Goal: Information Seeking & Learning: Learn about a topic

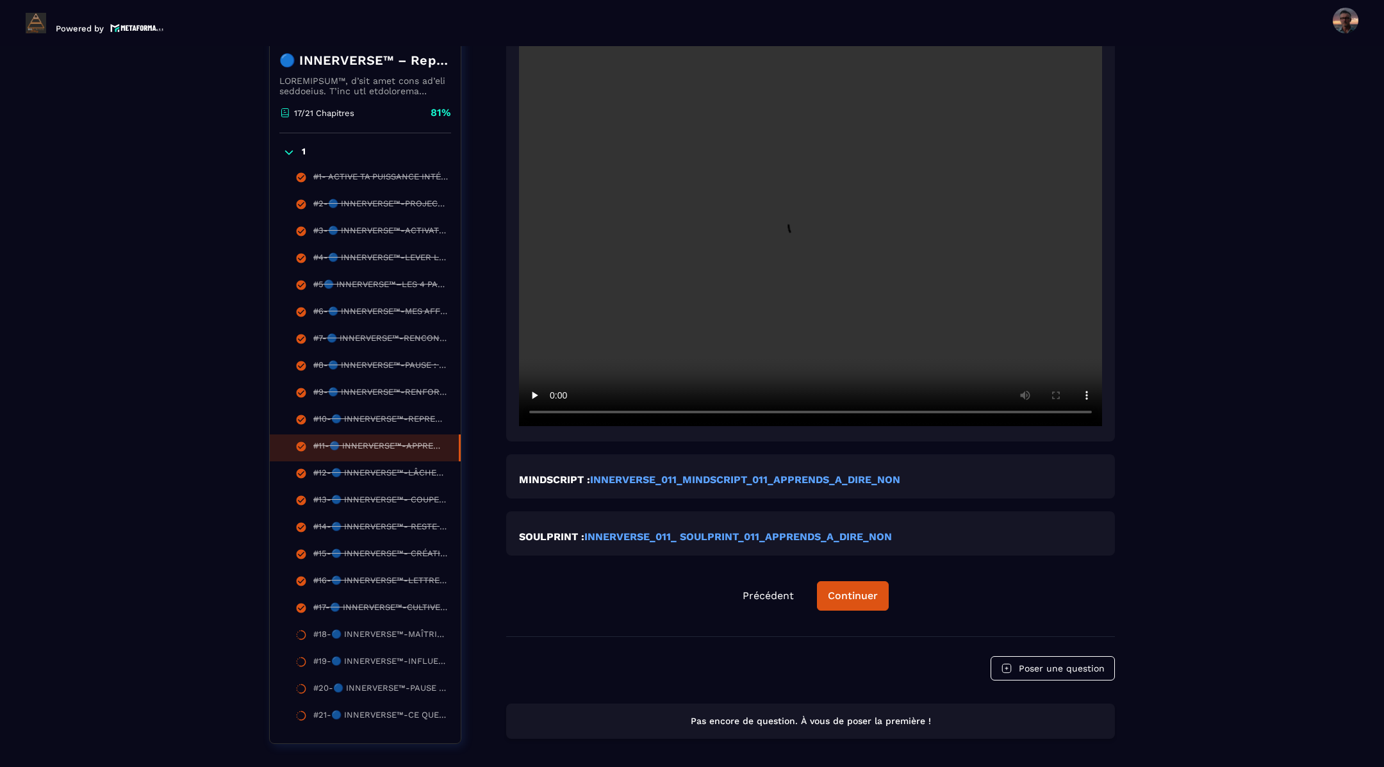
scroll to position [397, 0]
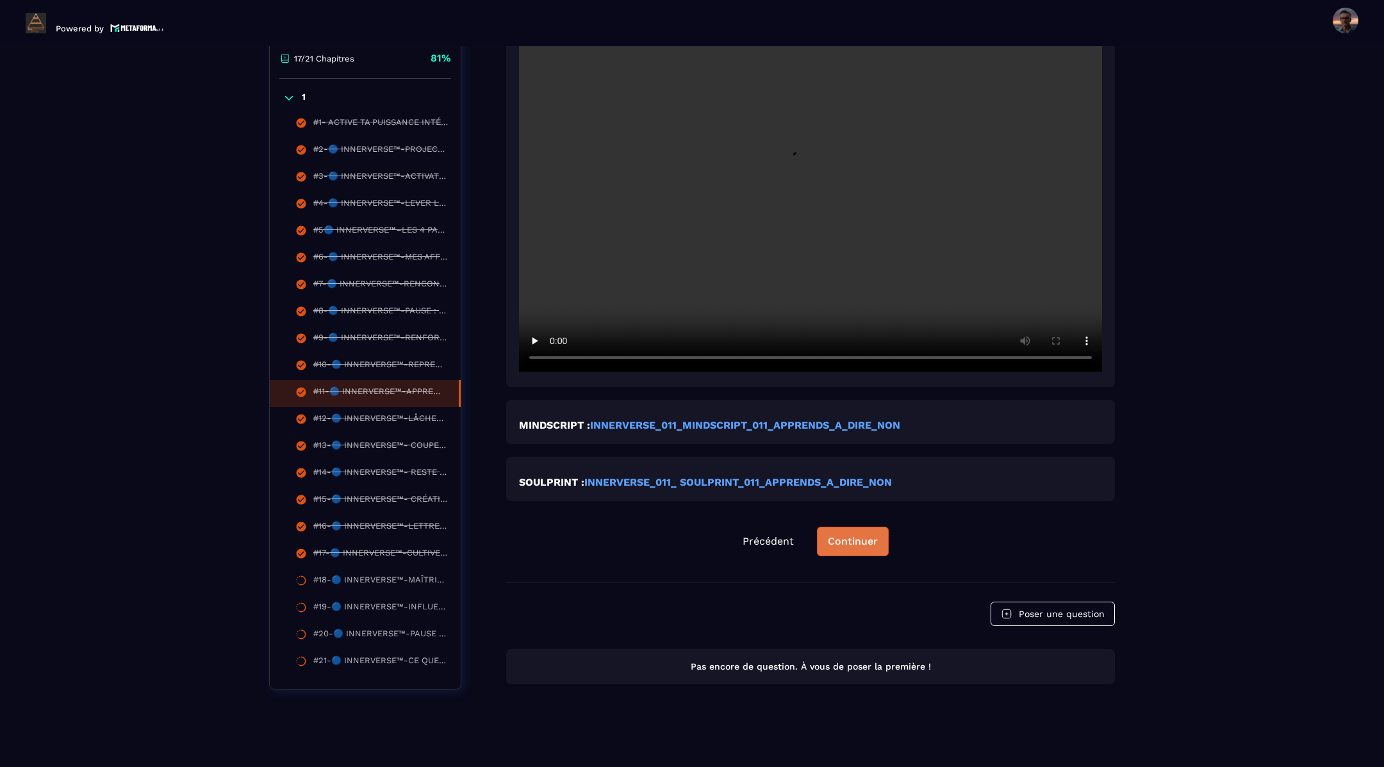
click at [860, 537] on div "Continuer" at bounding box center [853, 541] width 50 height 13
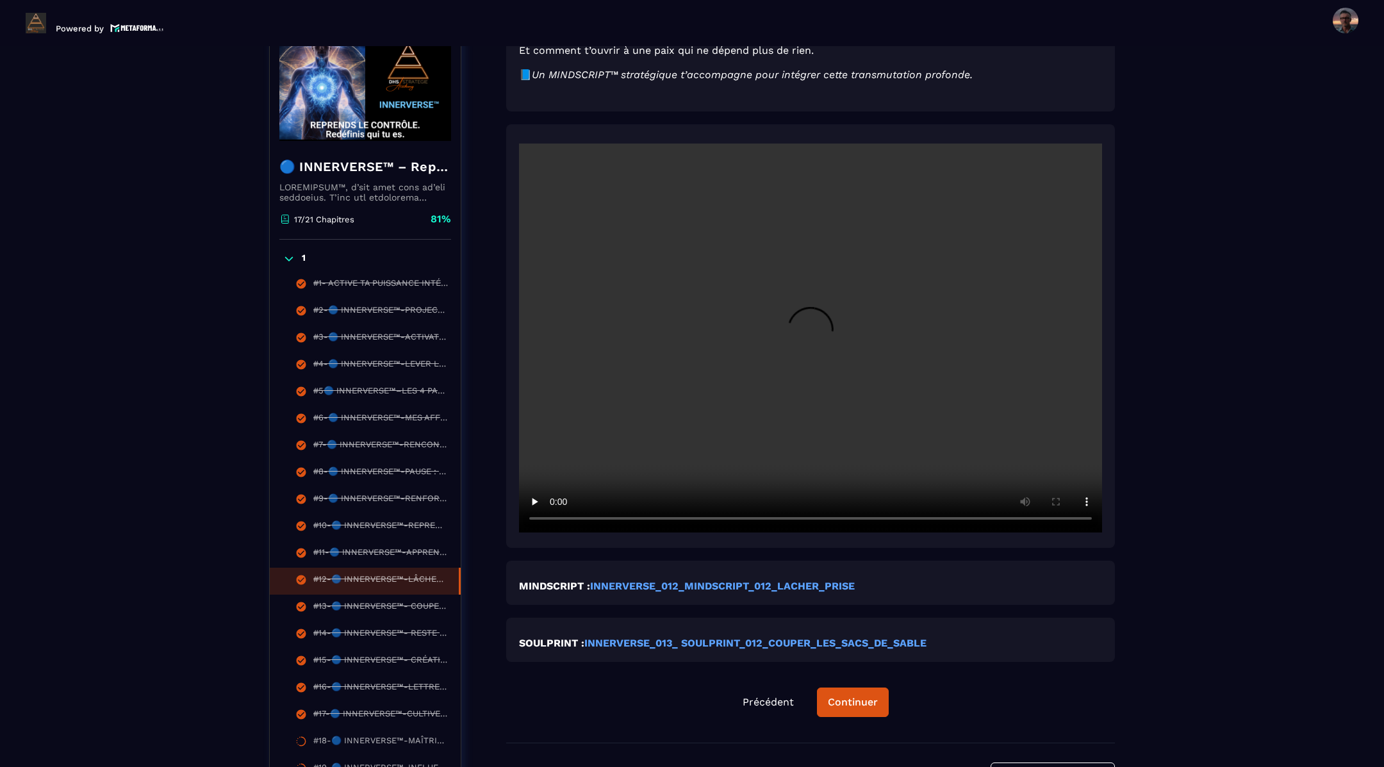
scroll to position [420, 0]
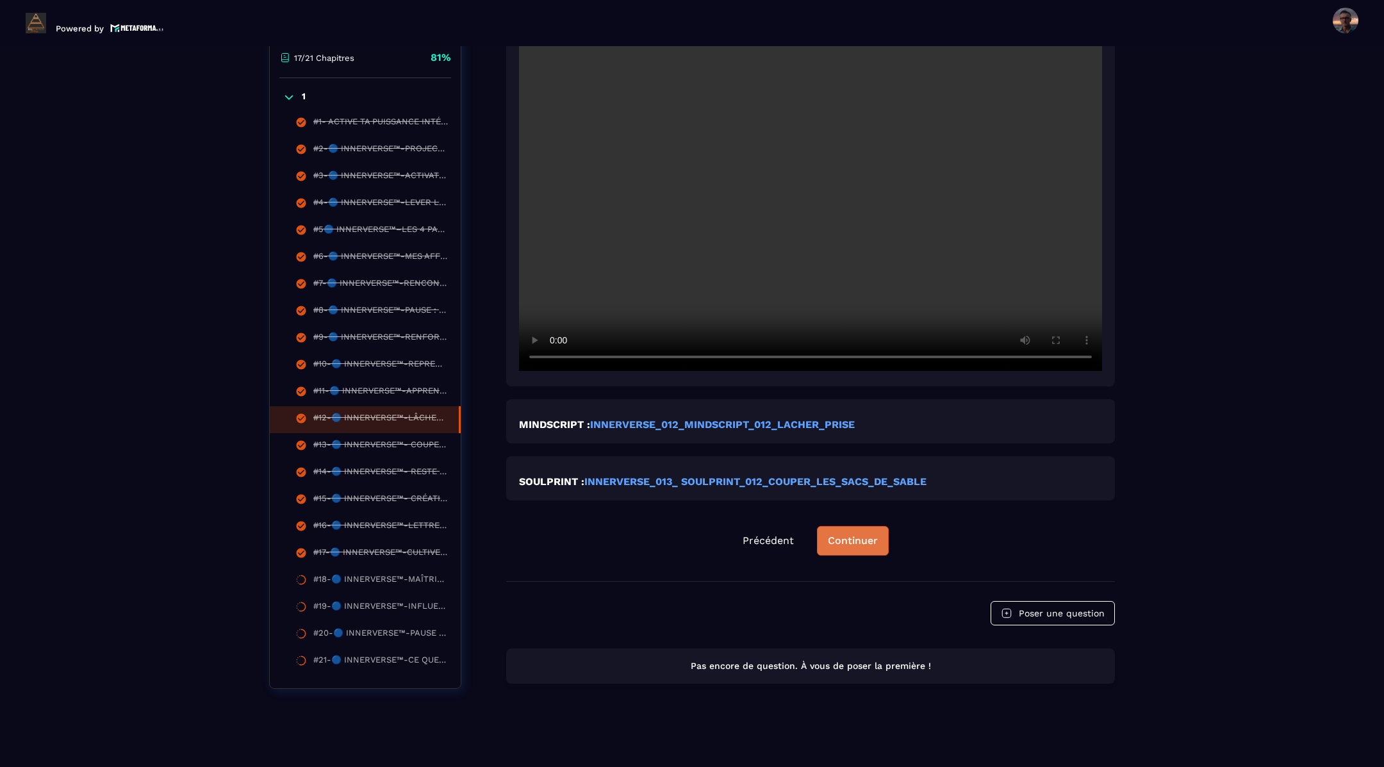
click at [850, 539] on div "Continuer" at bounding box center [853, 540] width 50 height 13
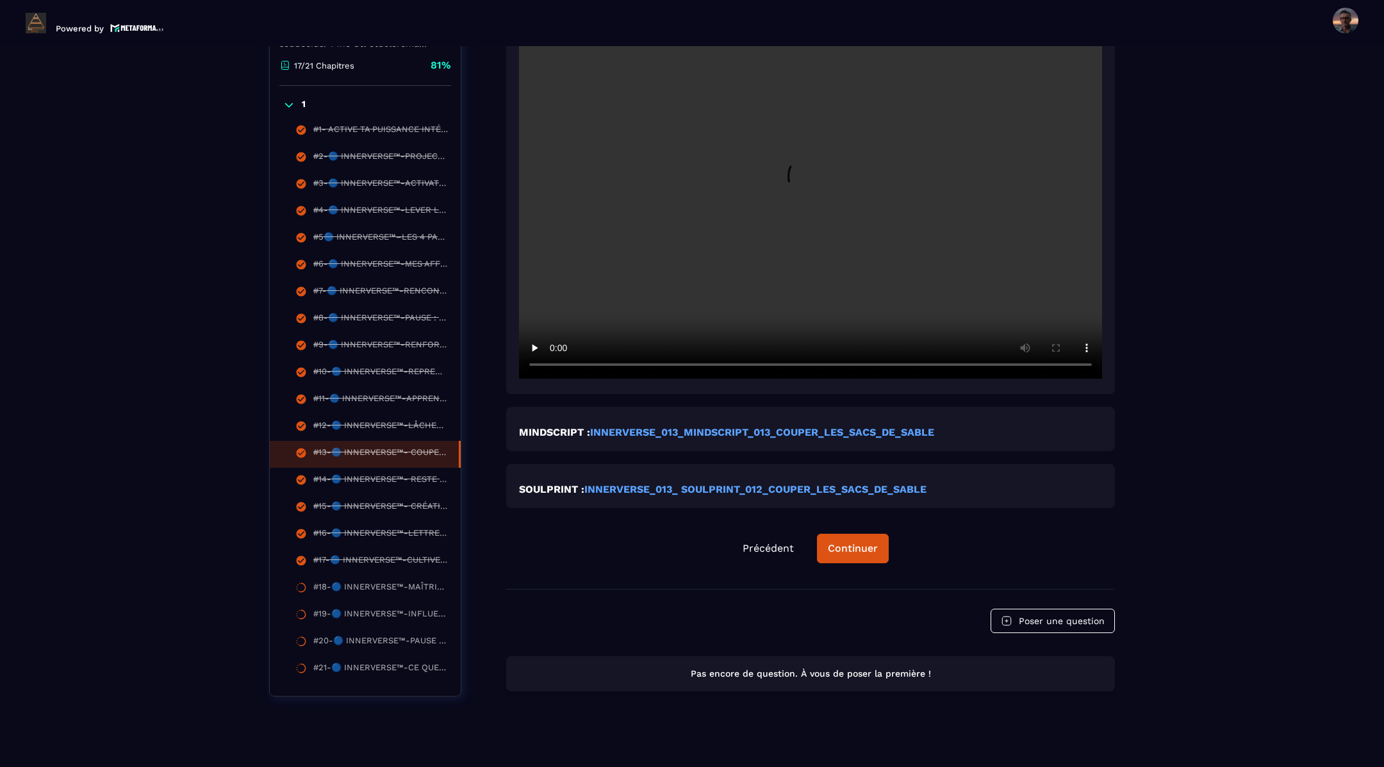
scroll to position [423, 0]
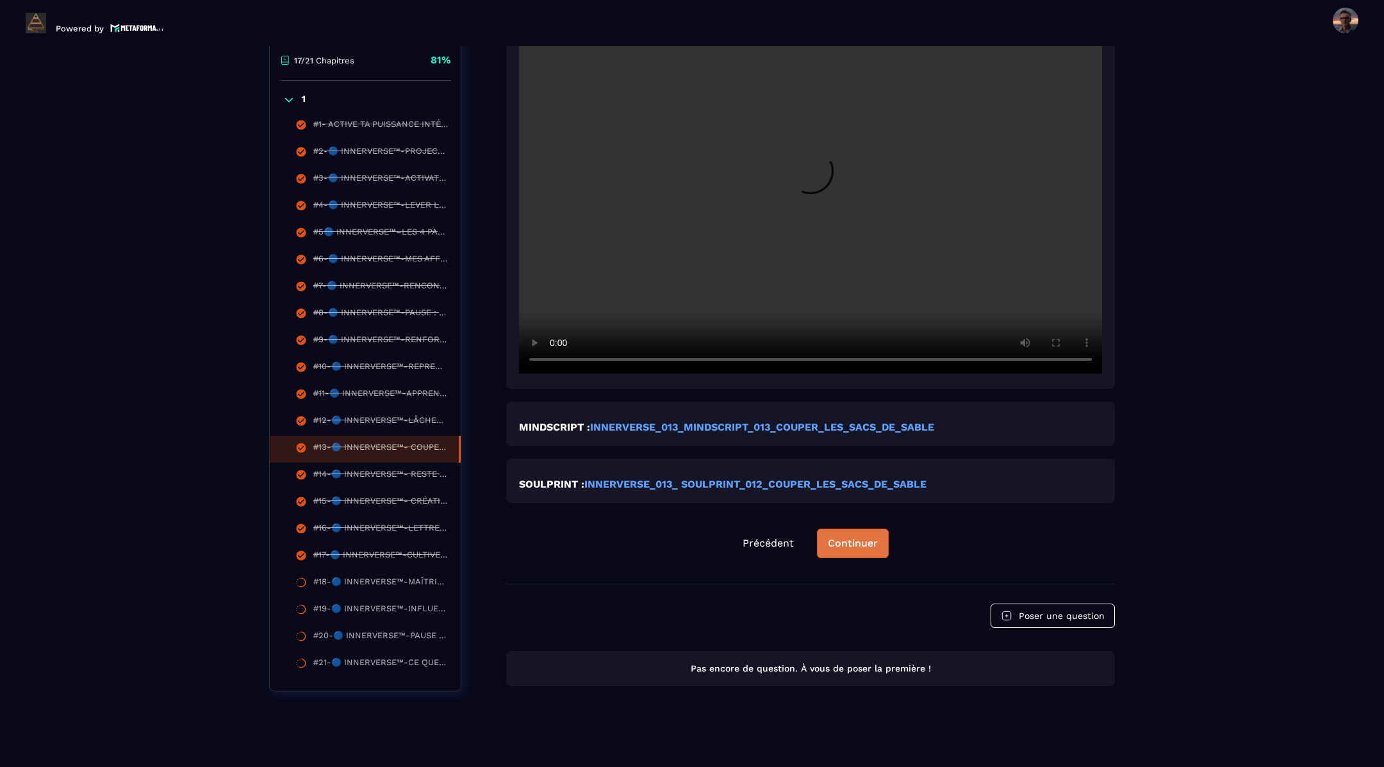
click at [856, 541] on div "Continuer" at bounding box center [853, 543] width 50 height 13
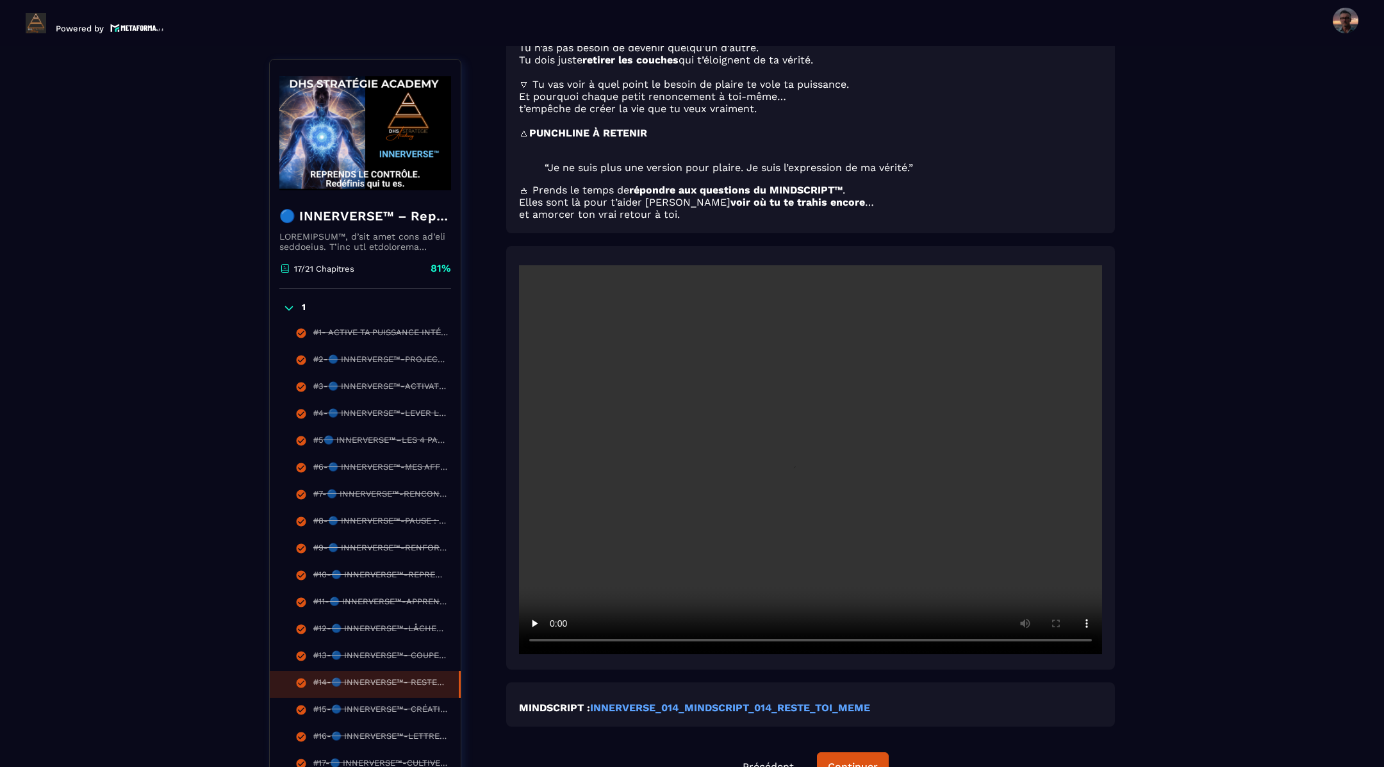
scroll to position [448, 0]
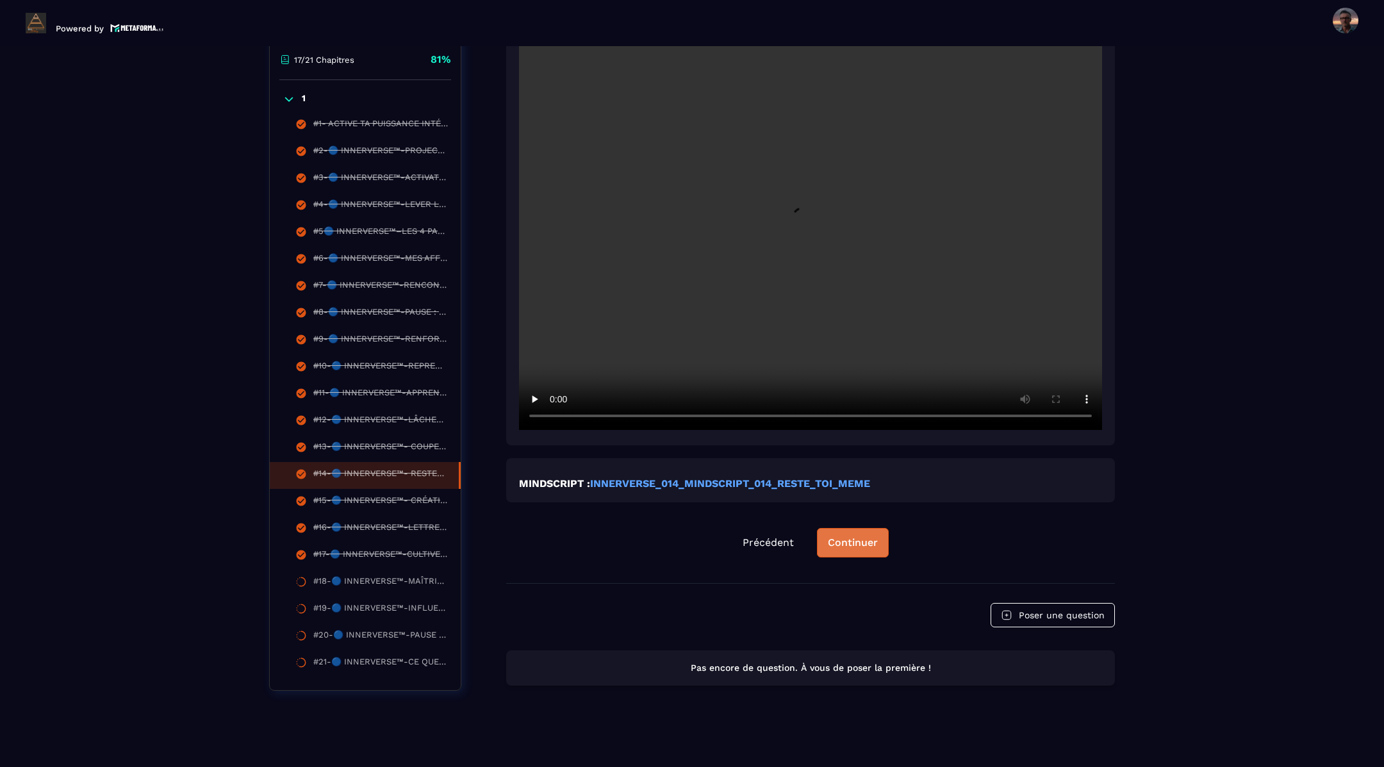
click at [854, 541] on div "Continuer" at bounding box center [853, 542] width 50 height 13
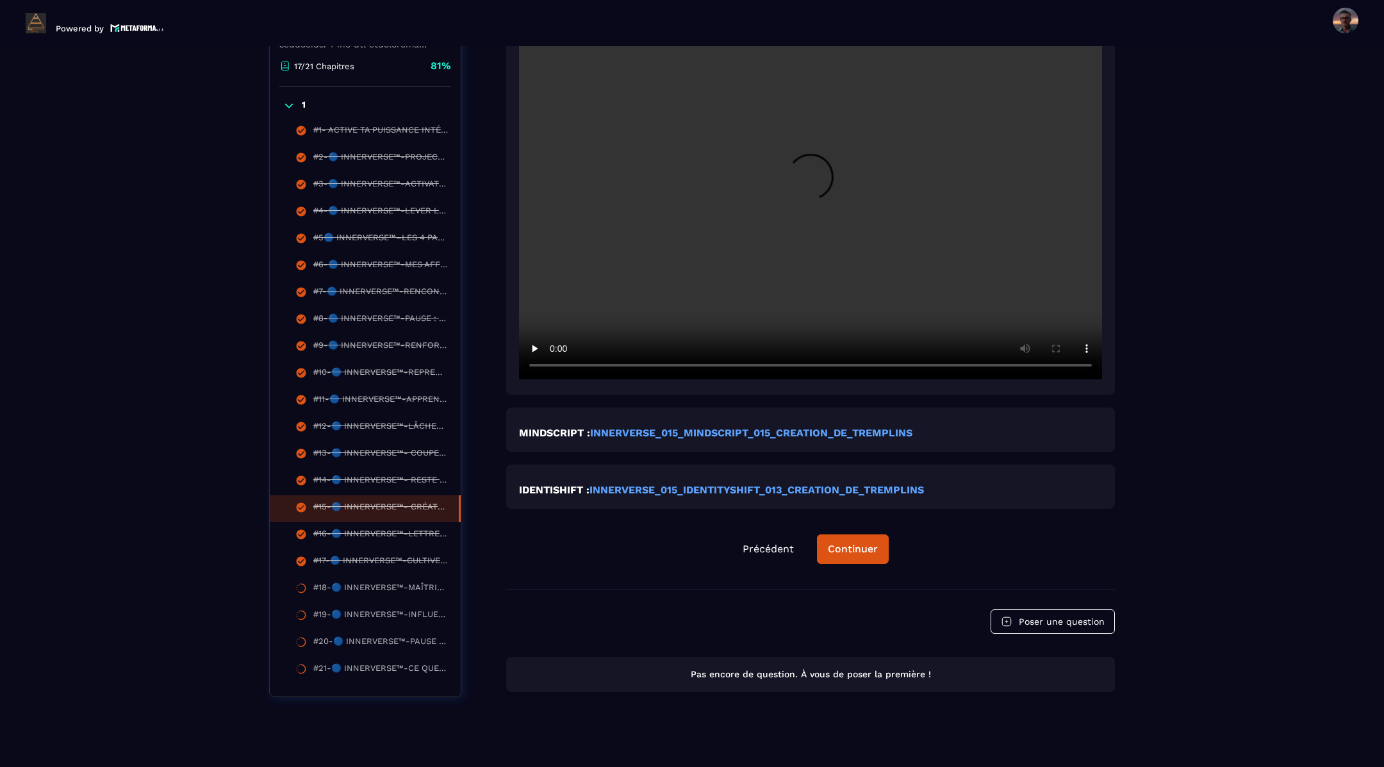
scroll to position [497, 0]
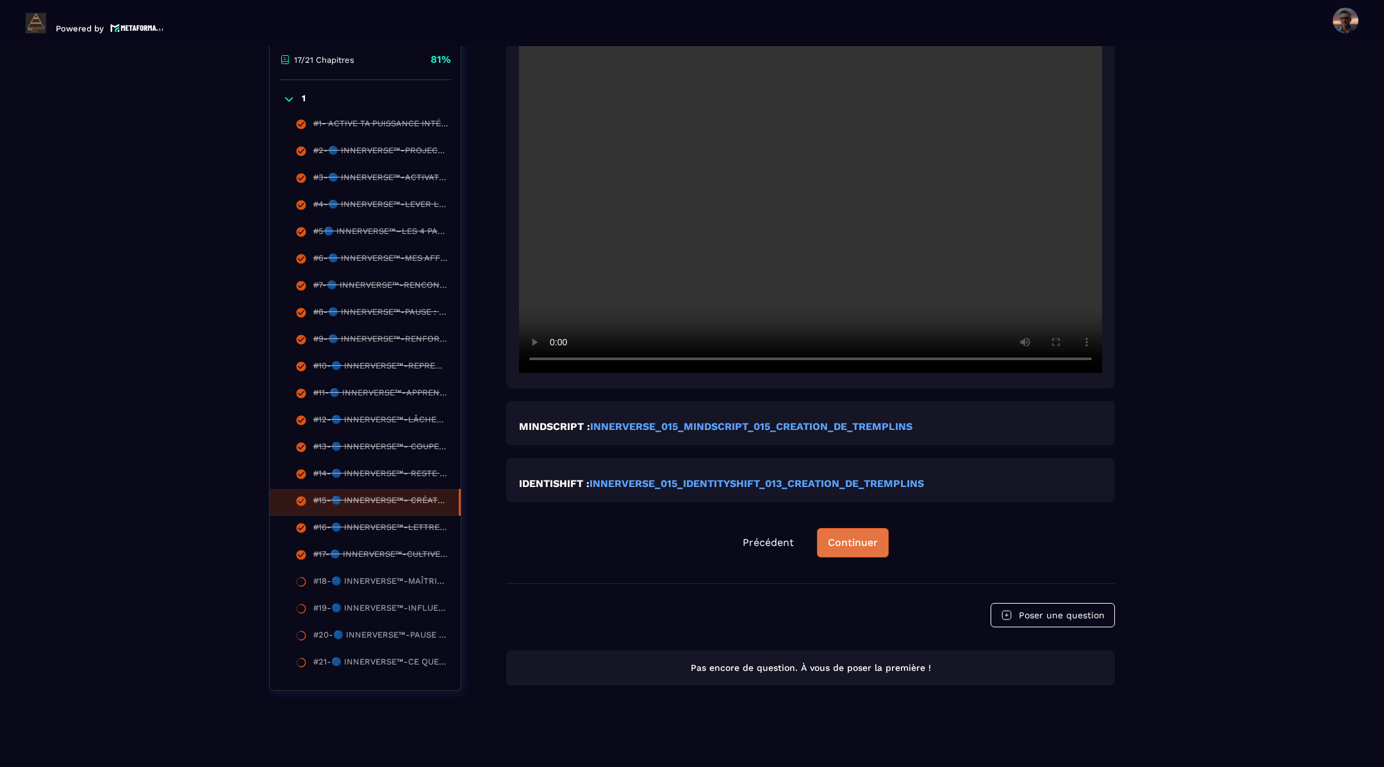
click at [850, 539] on div "Continuer" at bounding box center [853, 542] width 50 height 13
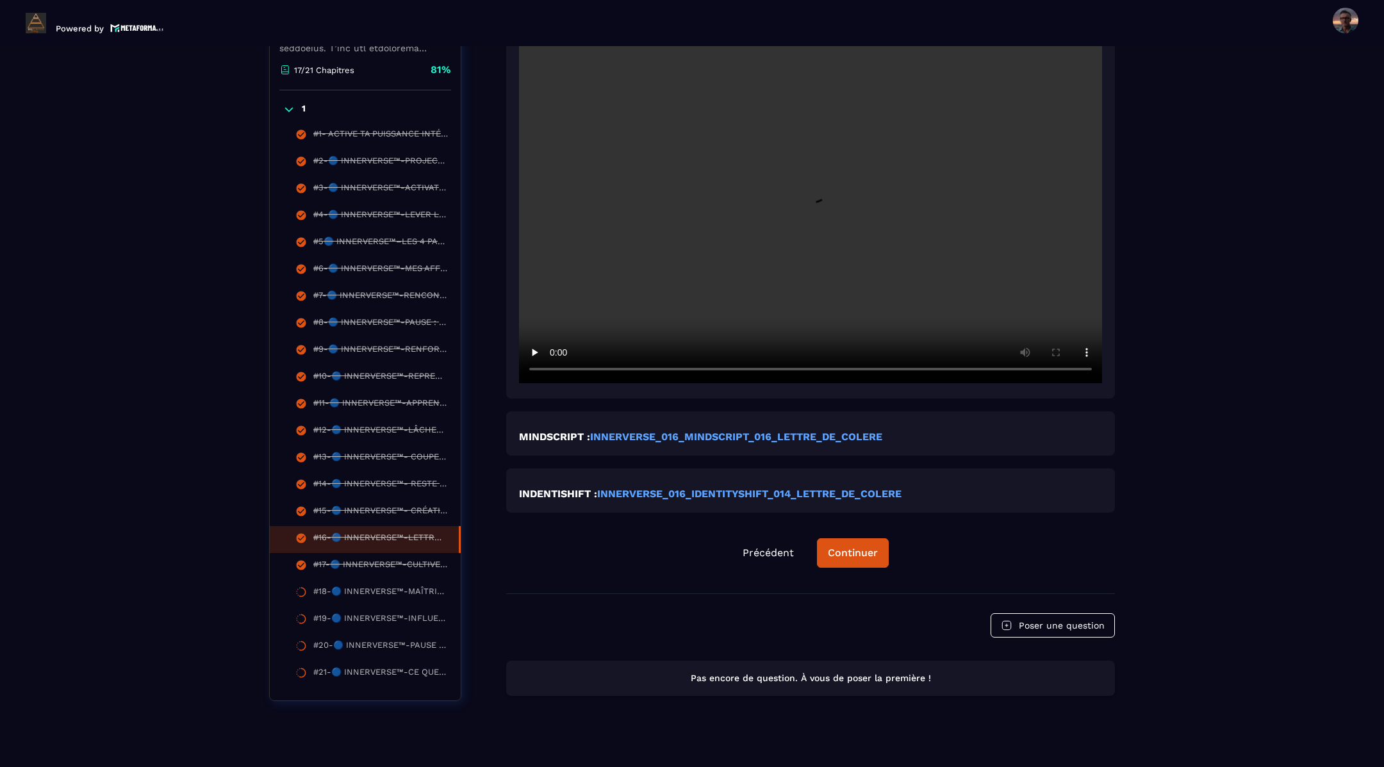
scroll to position [572, 0]
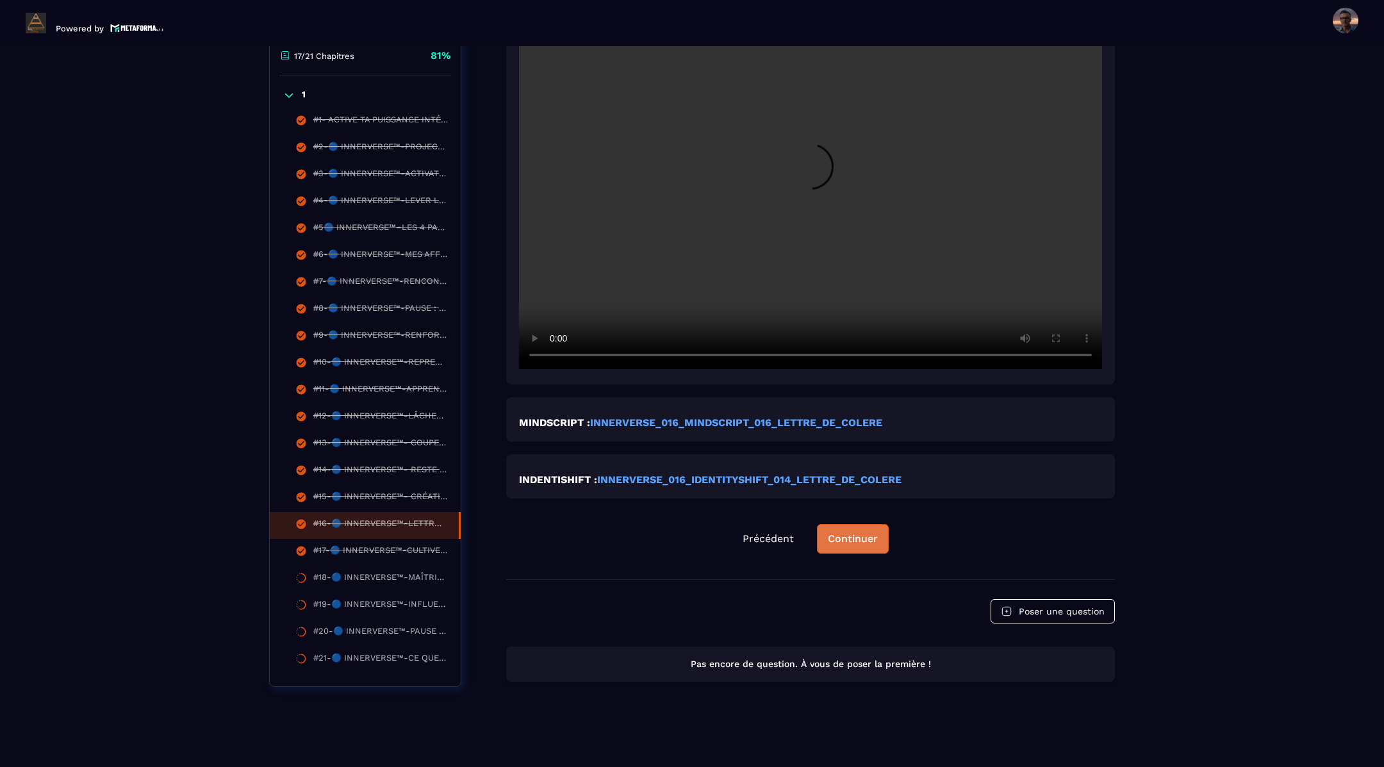
click at [851, 532] on button "Continuer" at bounding box center [853, 538] width 72 height 29
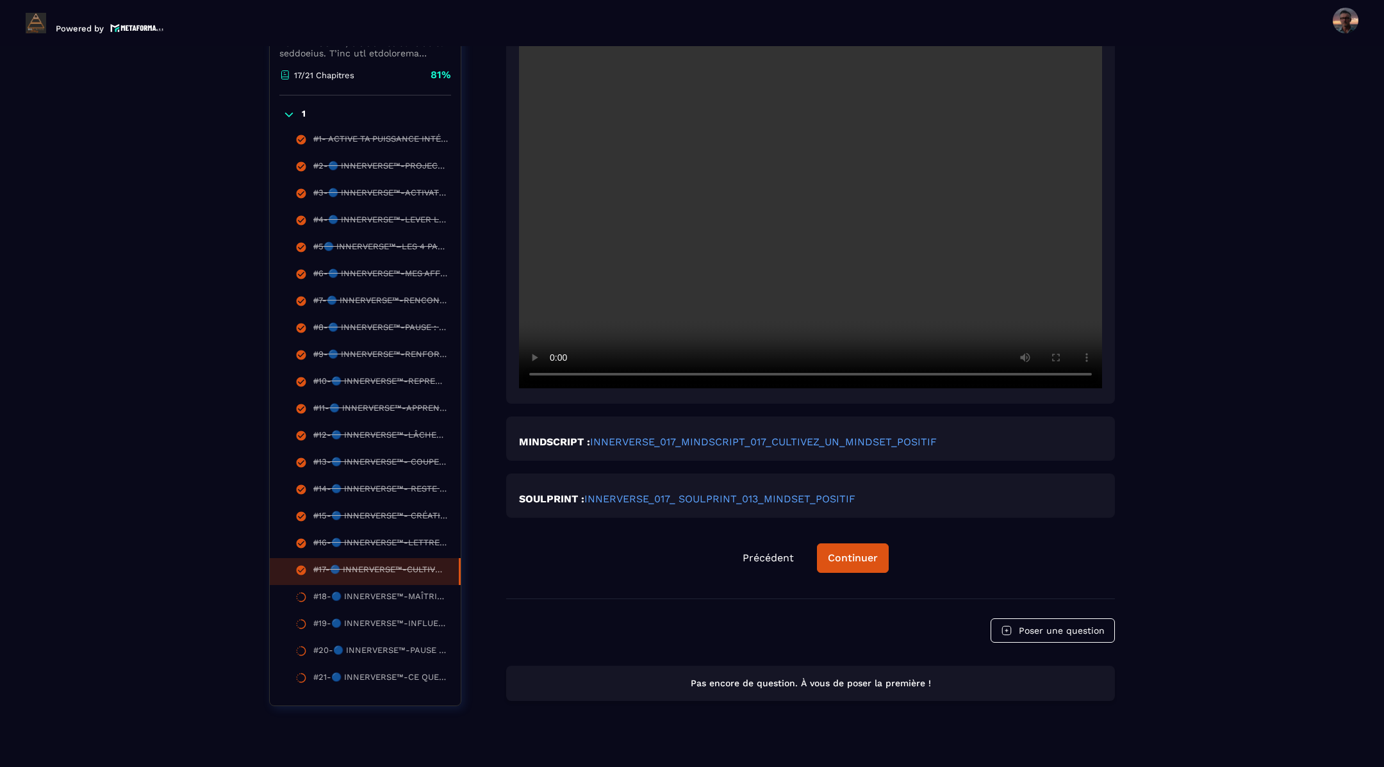
scroll to position [659, 0]
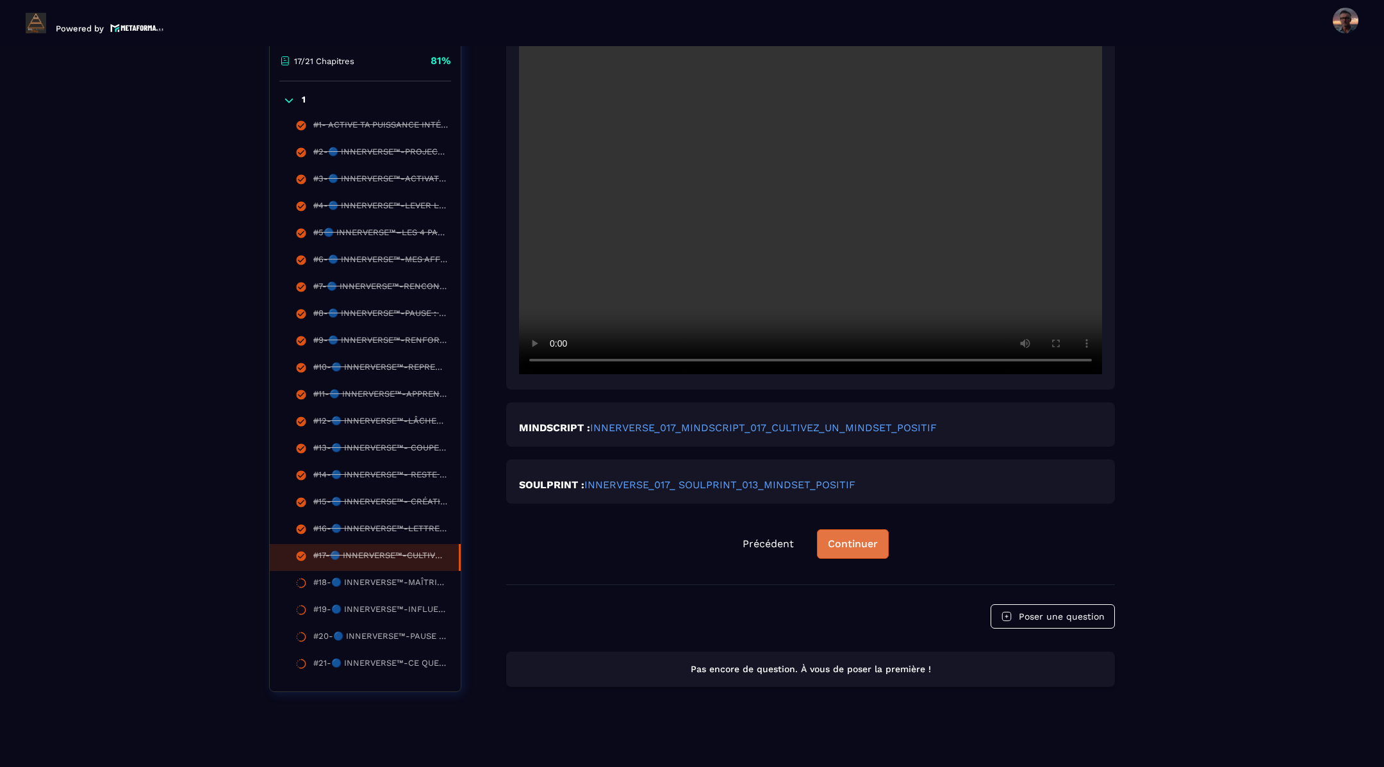
click at [839, 537] on div "Continuer" at bounding box center [853, 543] width 50 height 13
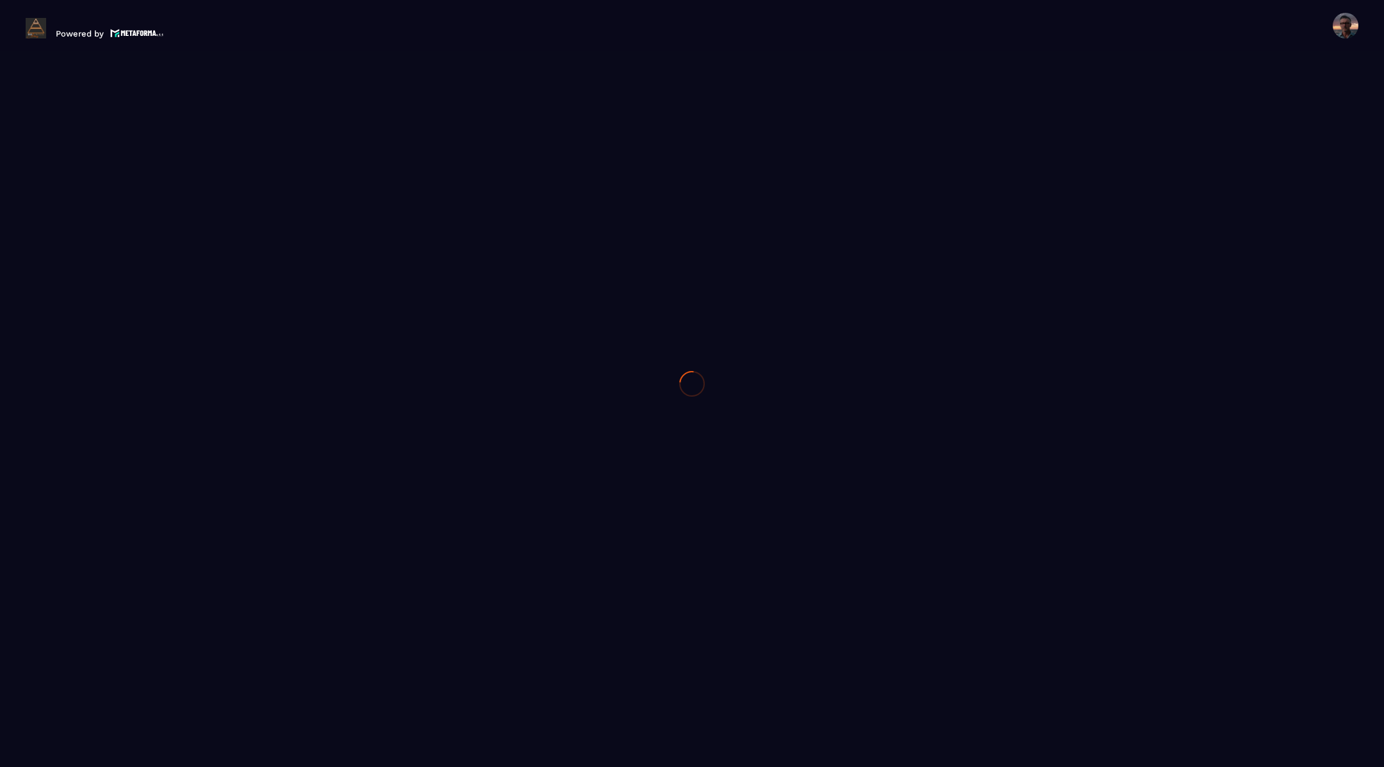
scroll to position [0, 0]
